Goal: Find specific page/section: Find specific page/section

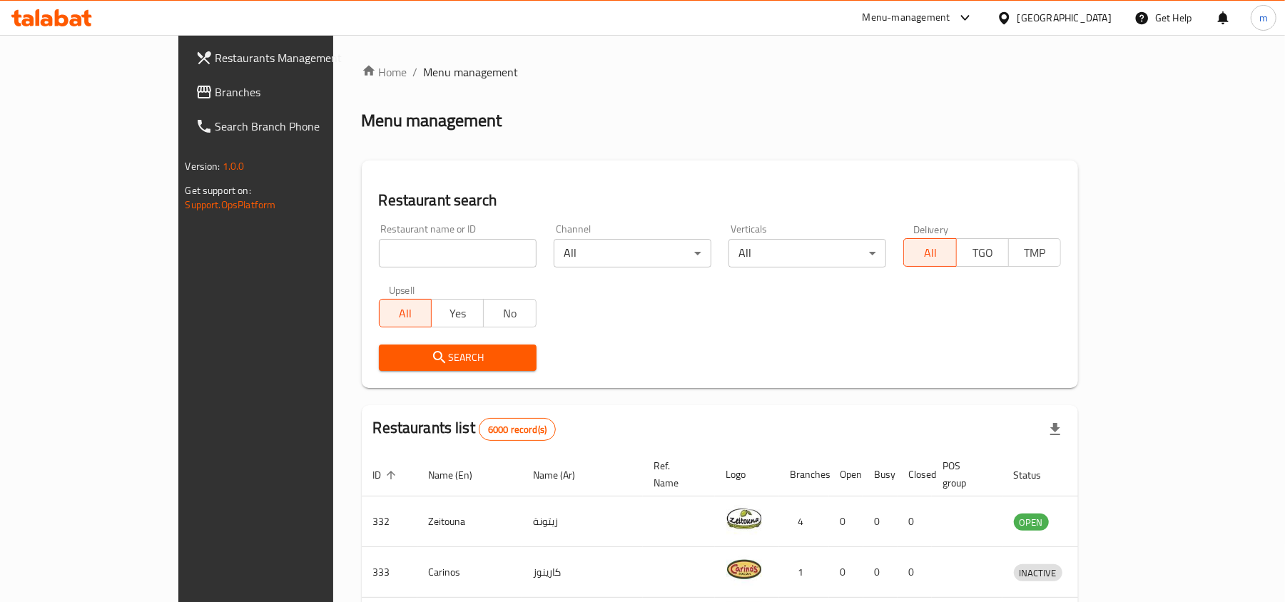
click at [215, 90] on span "Branches" at bounding box center [298, 91] width 166 height 17
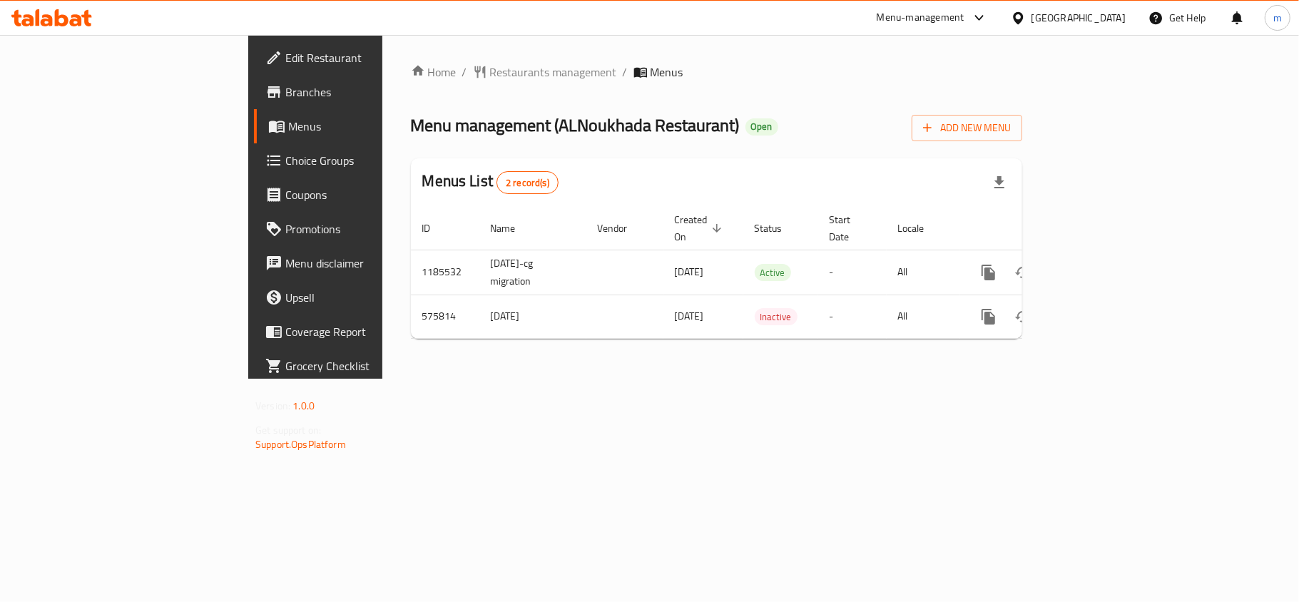
click at [447, 112] on span "Menu management ( ALNoukhada Restaurant )" at bounding box center [575, 125] width 329 height 32
click at [490, 74] on span "Restaurants management" at bounding box center [553, 71] width 127 height 17
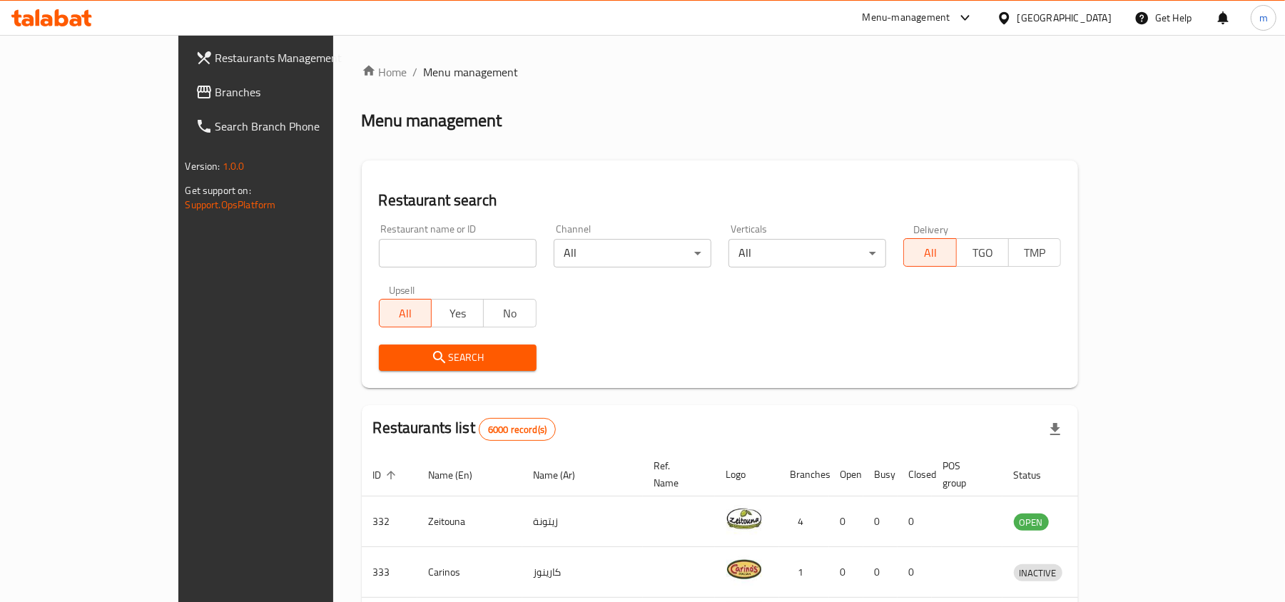
click at [389, 258] on input "search" at bounding box center [458, 253] width 158 height 29
paste input "636693"
type input "636693"
click button "Search" at bounding box center [458, 358] width 158 height 26
